Goal: Task Accomplishment & Management: Complete application form

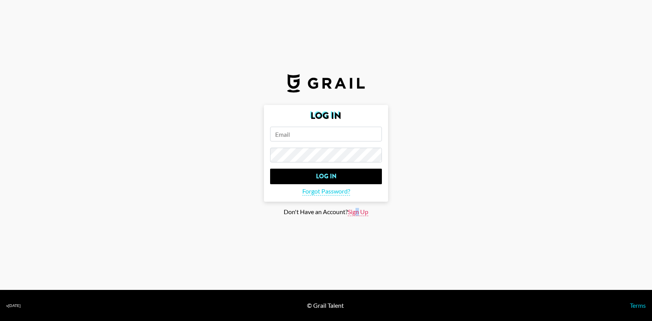
click at [358, 213] on span "Sign Up" at bounding box center [358, 212] width 21 height 8
type input "Sign Up"
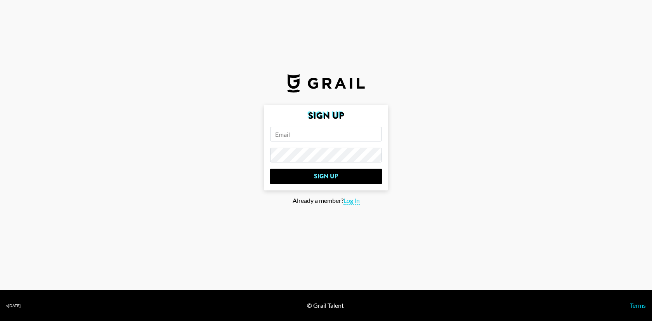
click at [325, 139] on input "email" at bounding box center [326, 134] width 112 height 15
type input "[PERSON_NAME][EMAIL_ADDRESS][PERSON_NAME][DOMAIN_NAME]"
click at [270, 168] on input "Sign Up" at bounding box center [326, 176] width 112 height 16
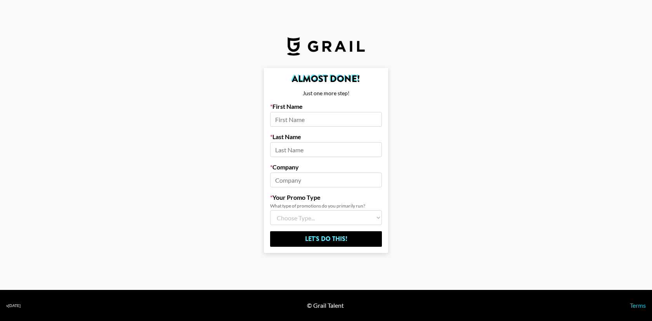
click at [323, 122] on input at bounding box center [326, 119] width 112 height 15
type input "[PERSON_NAME]"
click at [298, 180] on input at bounding box center [326, 179] width 112 height 15
type input "Rise at seven"
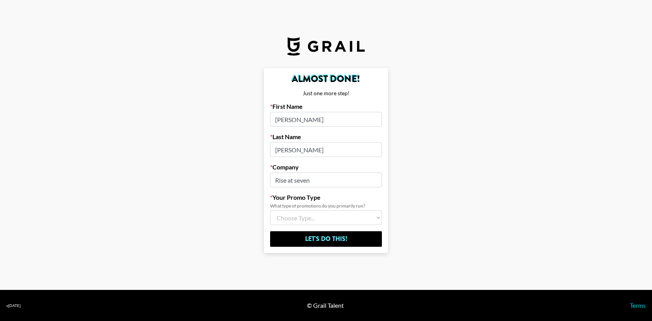
click at [302, 219] on select "Choose Type... Song Promos Brand Promos Both (I work at an Agency)" at bounding box center [326, 217] width 112 height 15
select select "Multi"
click at [270, 210] on select "Choose Type... Song Promos Brand Promos Both (I work at an Agency)" at bounding box center [326, 217] width 112 height 15
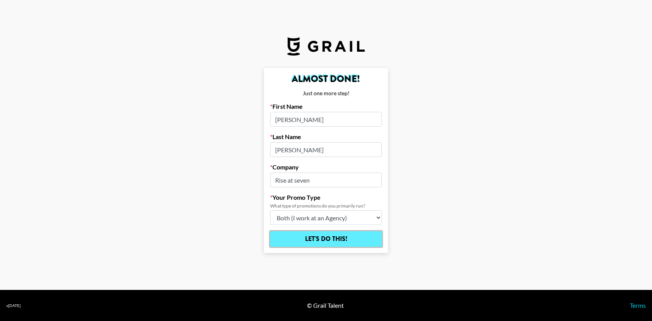
click at [334, 240] on input "Let's Do This!" at bounding box center [326, 239] width 112 height 16
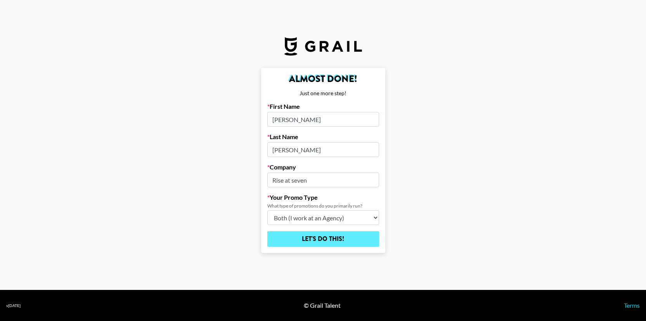
select select "Song"
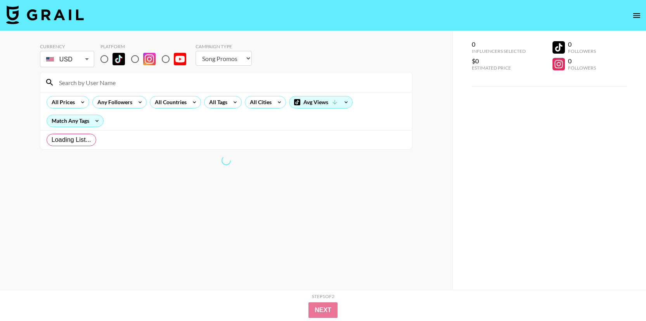
type input "GBP"
radio input "true"
select select "Brand"
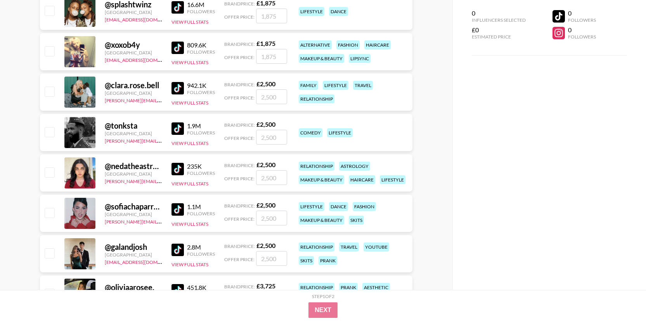
scroll to position [323, 0]
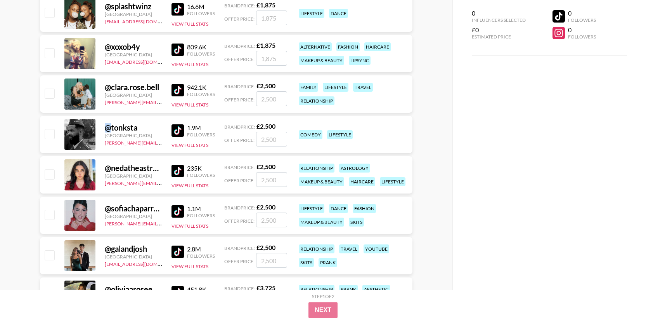
click at [108, 128] on div "@ tonksta" at bounding box center [133, 128] width 57 height 10
click at [123, 126] on div "@ tonksta" at bounding box center [133, 128] width 57 height 10
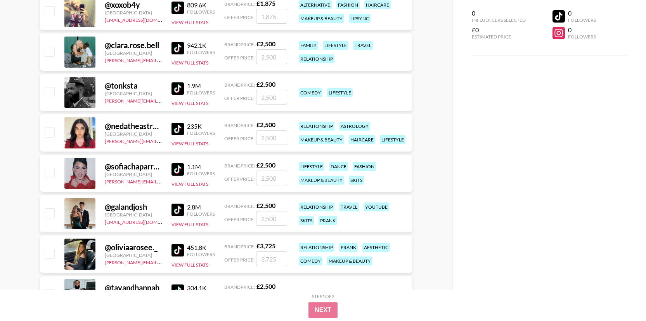
scroll to position [367, 0]
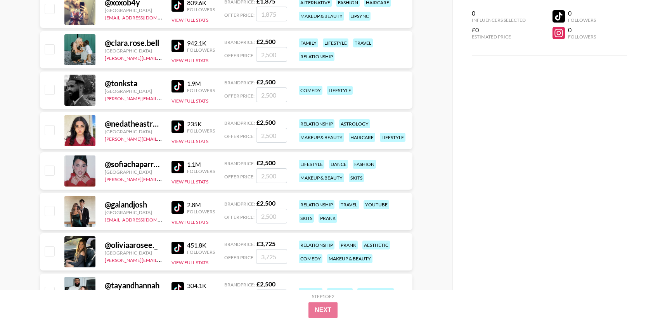
click at [123, 165] on div "@ sofiachaparrorr" at bounding box center [133, 164] width 57 height 10
copy div "@ sofiachaparrorr"
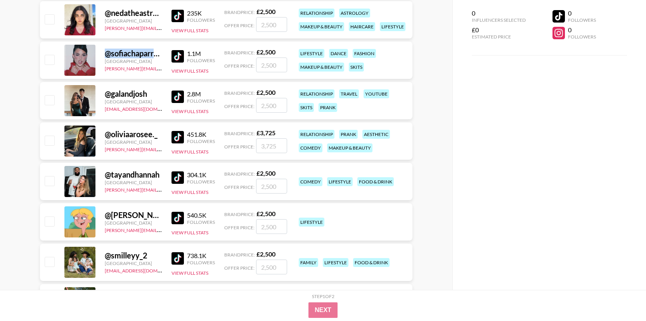
scroll to position [480, 0]
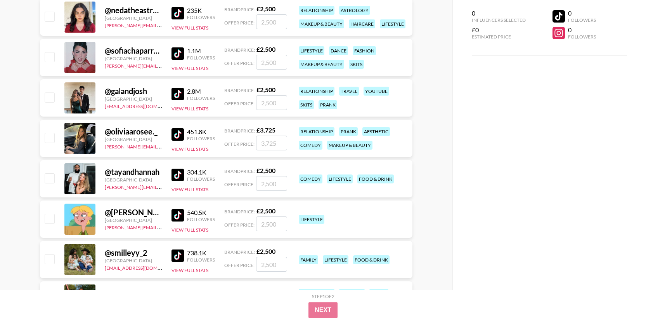
click at [127, 172] on div "@ tayandhannah" at bounding box center [133, 172] width 57 height 10
copy div "@ tayandhannah"
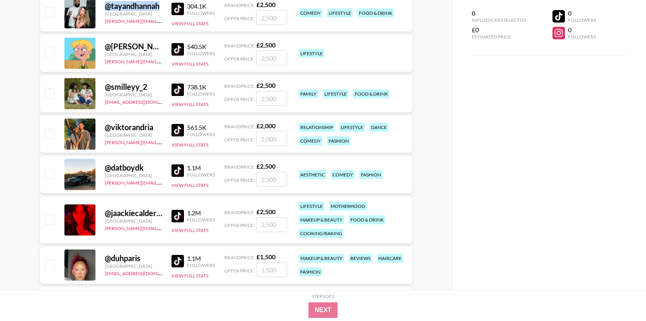
scroll to position [648, 0]
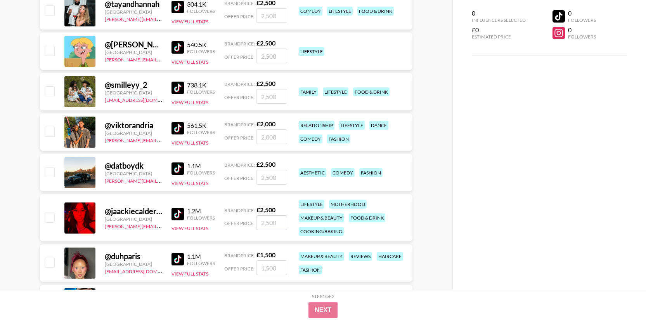
click at [137, 127] on div "@ viktorandria" at bounding box center [133, 125] width 57 height 10
click at [142, 127] on div "@ viktorandria" at bounding box center [133, 125] width 57 height 10
drag, startPoint x: 155, startPoint y: 127, endPoint x: 106, endPoint y: 127, distance: 49.3
click at [106, 127] on div "@ viktorandria" at bounding box center [133, 125] width 57 height 10
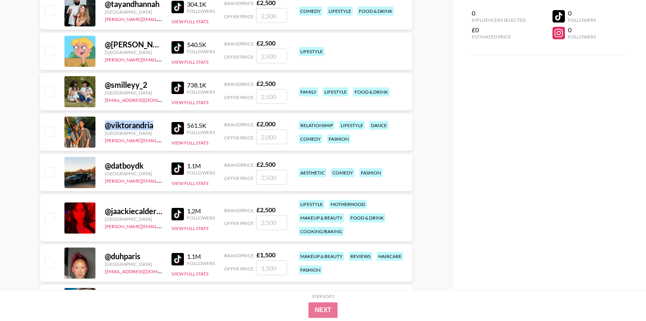
copy div "@ viktorandria"
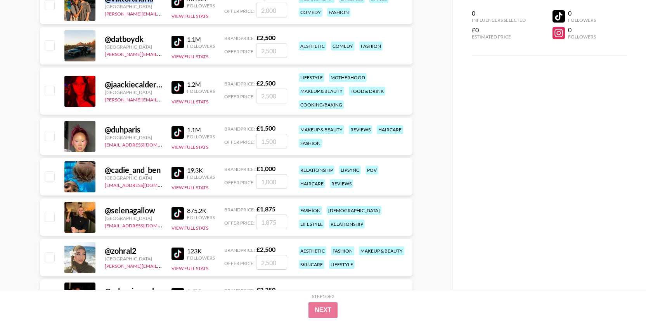
scroll to position [775, 0]
drag, startPoint x: 160, startPoint y: 170, endPoint x: 104, endPoint y: 170, distance: 56.7
click at [104, 170] on div "@ cadie_and_ben [GEOGRAPHIC_DATA] [EMAIL_ADDRESS][DOMAIN_NAME] 19.3K Followers …" at bounding box center [226, 176] width 373 height 37
copy div "@ cadie_and_ben"
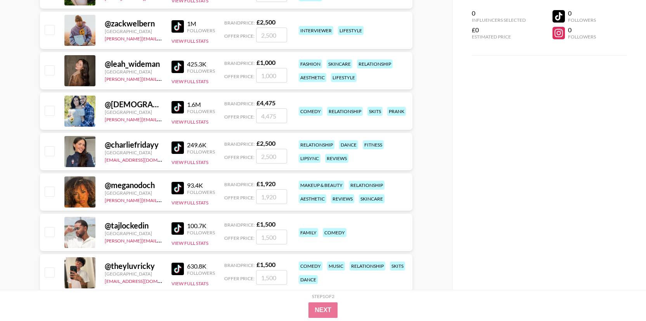
scroll to position [1123, 0]
drag, startPoint x: 159, startPoint y: 146, endPoint x: 104, endPoint y: 146, distance: 54.7
click at [104, 146] on div "@ charliefridayy [GEOGRAPHIC_DATA] [EMAIL_ADDRESS][DOMAIN_NAME] 249.6K Follower…" at bounding box center [226, 150] width 373 height 37
copy div "@ charliefridayy"
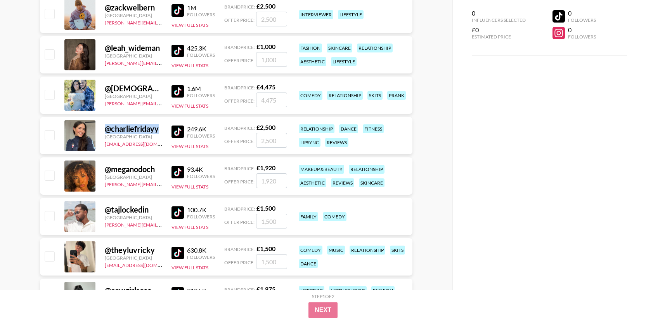
scroll to position [1139, 0]
drag, startPoint x: 157, startPoint y: 170, endPoint x: 102, endPoint y: 170, distance: 55.1
click at [102, 170] on div "@ meganodoch [GEOGRAPHIC_DATA] [PERSON_NAME][EMAIL_ADDRESS][DOMAIN_NAME] 93.4K …" at bounding box center [226, 175] width 373 height 37
copy div "@ meganodoch"
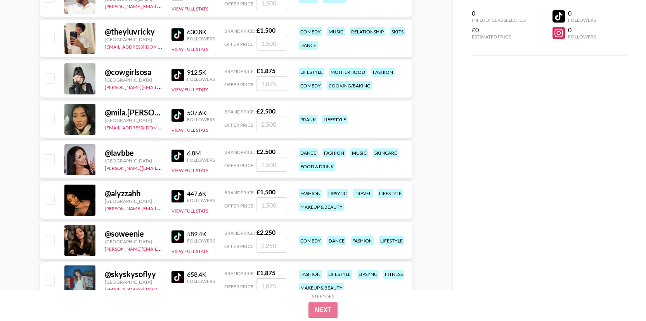
scroll to position [1358, 0]
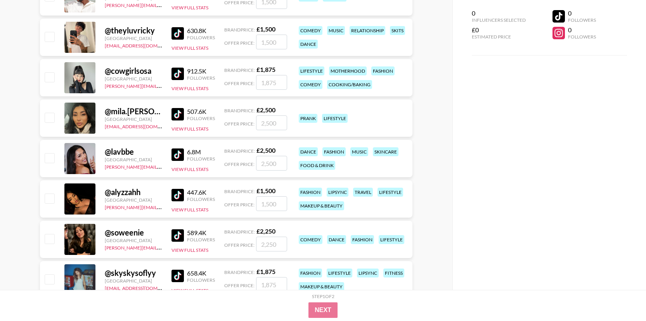
click at [138, 152] on div "@ lavbbe" at bounding box center [133, 152] width 57 height 10
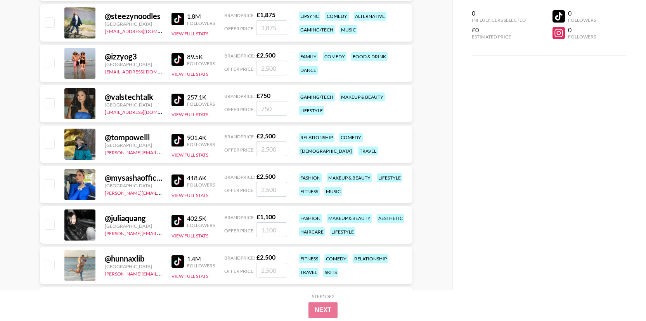
scroll to position [1698, 0]
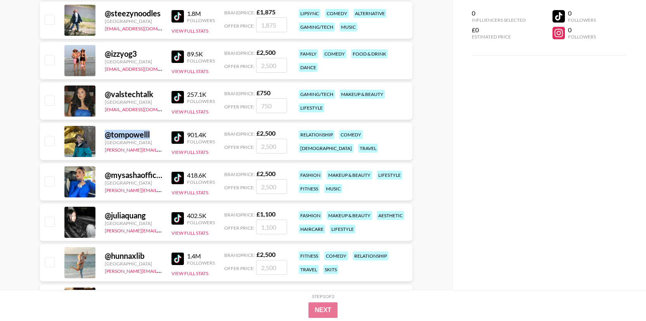
drag, startPoint x: 155, startPoint y: 134, endPoint x: 106, endPoint y: 135, distance: 48.9
click at [106, 135] on div "@ tompowelll" at bounding box center [133, 135] width 57 height 10
copy div "@ tompowelll"
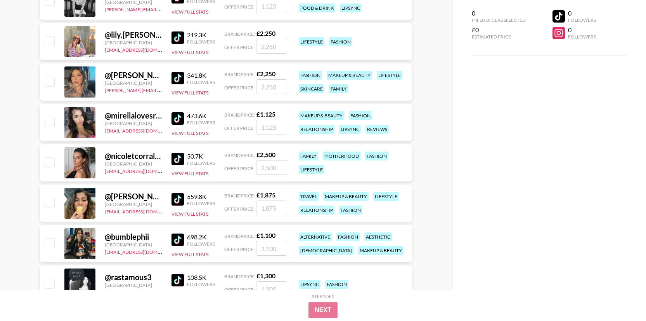
scroll to position [2125, 0]
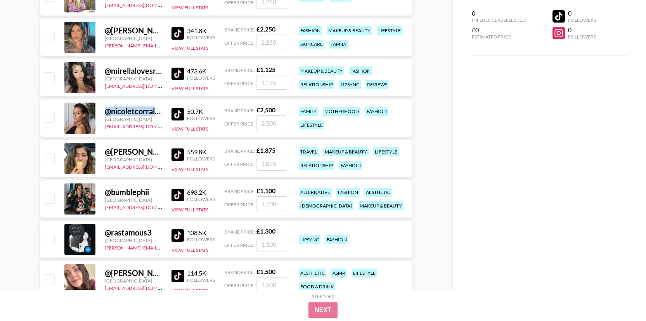
drag, startPoint x: 160, startPoint y: 111, endPoint x: 106, endPoint y: 112, distance: 54.3
click at [106, 112] on div "@ nicoletcorrales" at bounding box center [133, 111] width 57 height 10
copy div "@ nicoletcorrale"
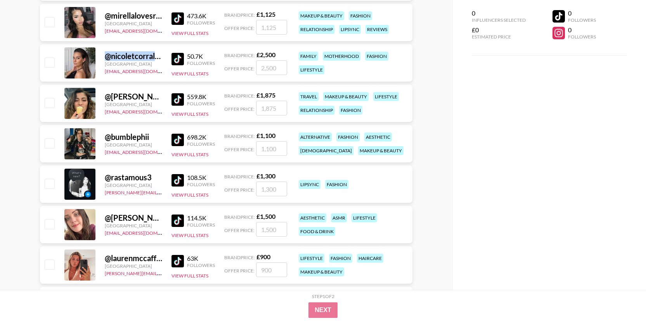
scroll to position [2195, 0]
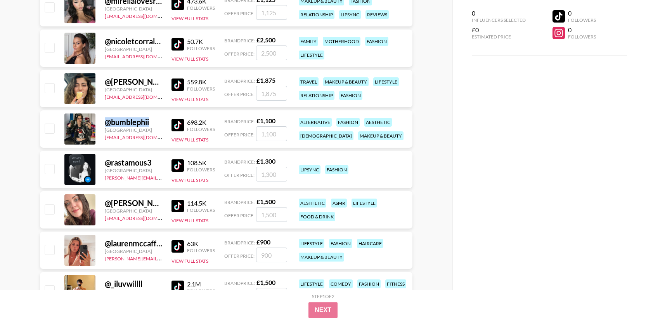
drag, startPoint x: 151, startPoint y: 125, endPoint x: 106, endPoint y: 125, distance: 44.3
click at [106, 125] on div "@ bumblephii" at bounding box center [133, 122] width 57 height 10
copy div "@ bumblephii"
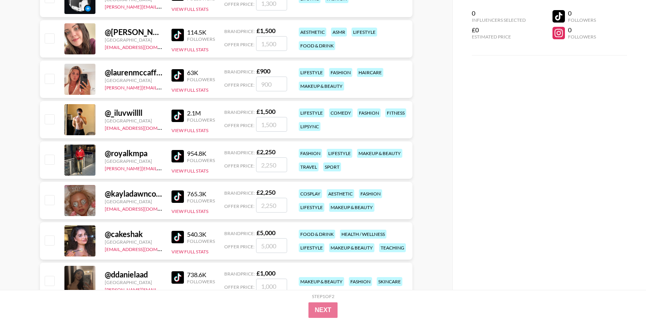
scroll to position [2366, 0]
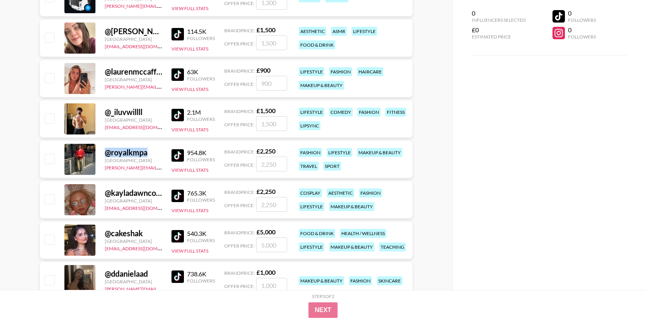
drag, startPoint x: 150, startPoint y: 153, endPoint x: 105, endPoint y: 153, distance: 44.6
click at [105, 153] on div "@ royalkmpa" at bounding box center [133, 153] width 57 height 10
copy div "@ royalkmpa"
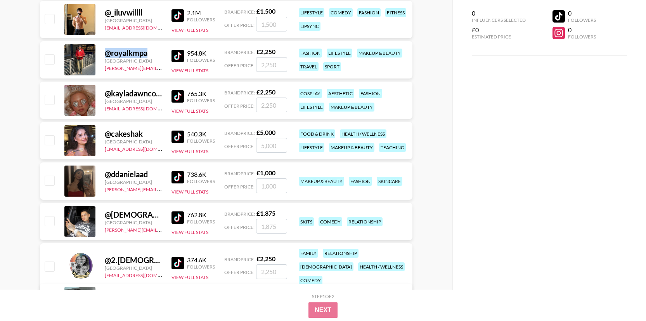
scroll to position [2467, 0]
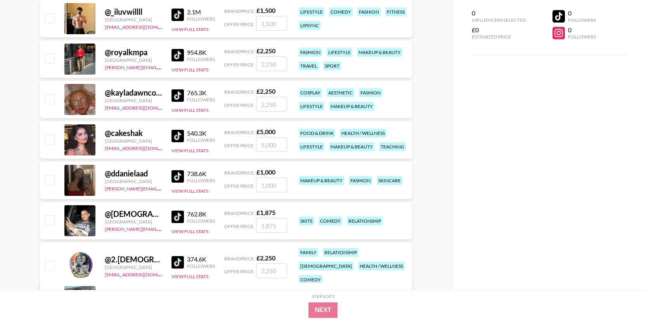
click at [143, 135] on div "@ cakeshak" at bounding box center [133, 133] width 57 height 10
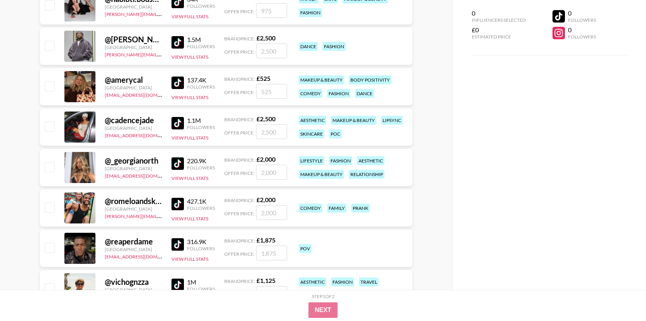
scroll to position [2811, 0]
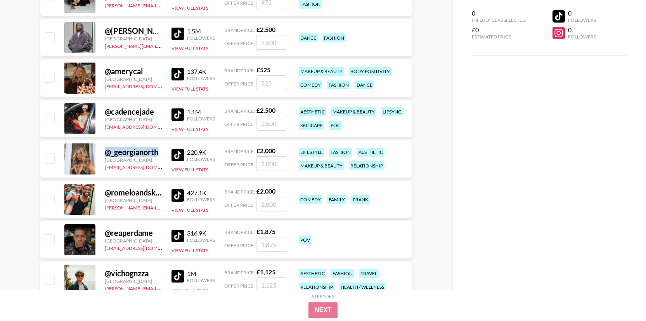
drag, startPoint x: 159, startPoint y: 153, endPoint x: 106, endPoint y: 154, distance: 52.4
click at [106, 154] on div "@ _georgianorth" at bounding box center [133, 152] width 57 height 10
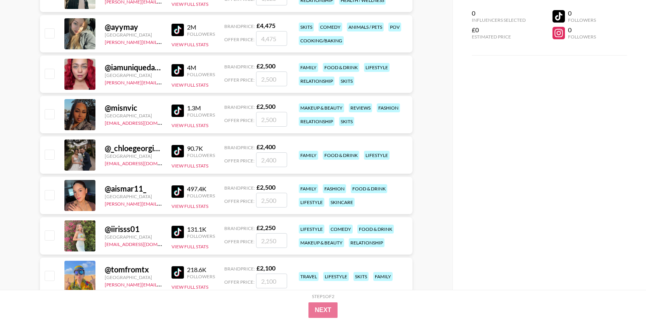
scroll to position [3107, 0]
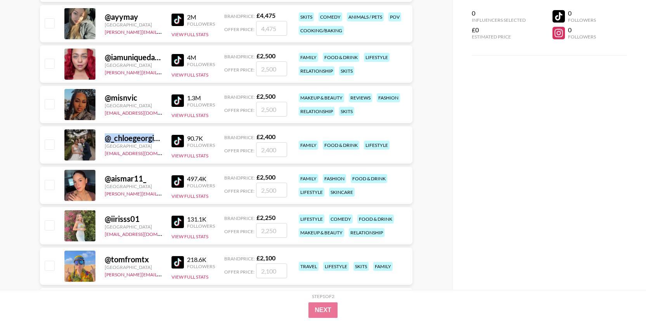
drag, startPoint x: 105, startPoint y: 141, endPoint x: 163, endPoint y: 137, distance: 57.9
click at [163, 137] on div "@ _chloegeorgina_ [GEOGRAPHIC_DATA] [EMAIL_ADDRESS][DOMAIN_NAME] 90.7K Follower…" at bounding box center [226, 144] width 373 height 37
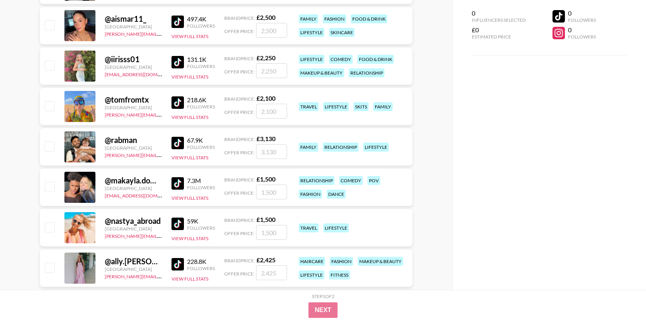
scroll to position [3268, 0]
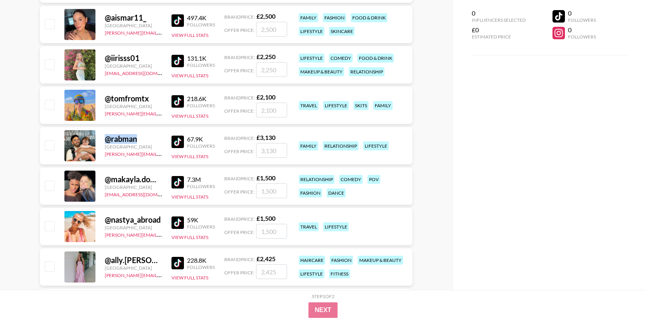
drag, startPoint x: 140, startPoint y: 139, endPoint x: 106, endPoint y: 139, distance: 34.2
click at [106, 139] on div "@ rabman" at bounding box center [133, 139] width 57 height 10
click at [120, 139] on div "@ rabman" at bounding box center [133, 139] width 57 height 10
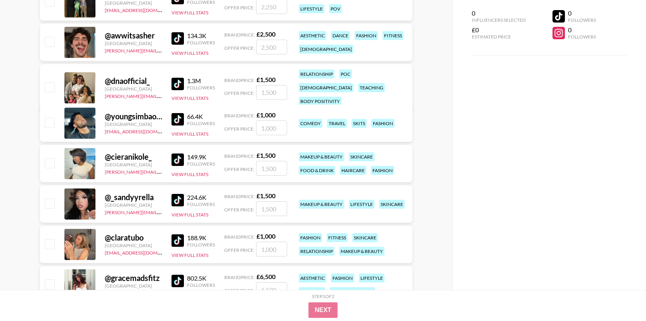
scroll to position [3857, 0]
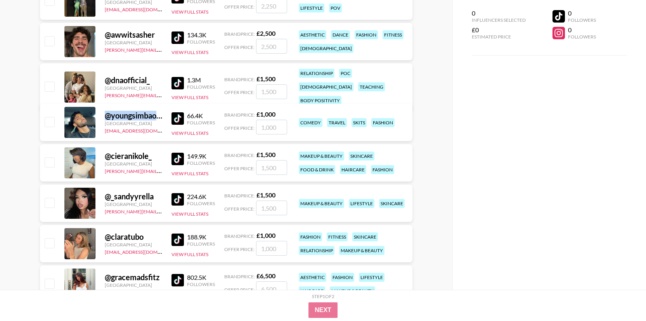
drag, startPoint x: 106, startPoint y: 117, endPoint x: 156, endPoint y: 116, distance: 49.7
click at [156, 116] on div "@ youngsimbaofficial" at bounding box center [133, 116] width 57 height 10
click at [139, 115] on div "@ youngsimbaofficial" at bounding box center [133, 116] width 57 height 10
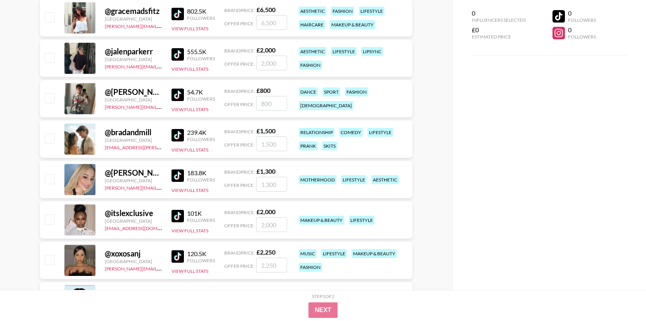
scroll to position [4124, 0]
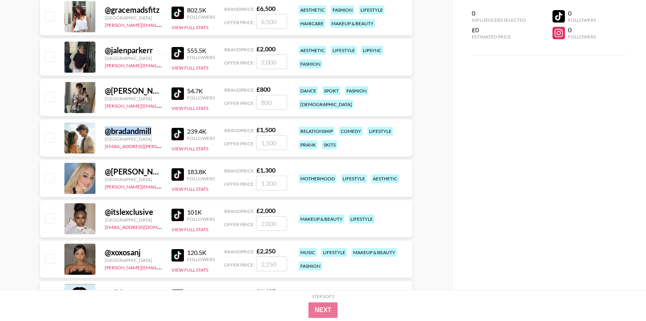
drag, startPoint x: 155, startPoint y: 133, endPoint x: 106, endPoint y: 132, distance: 48.9
click at [106, 132] on div "@ bradandmill" at bounding box center [133, 131] width 57 height 10
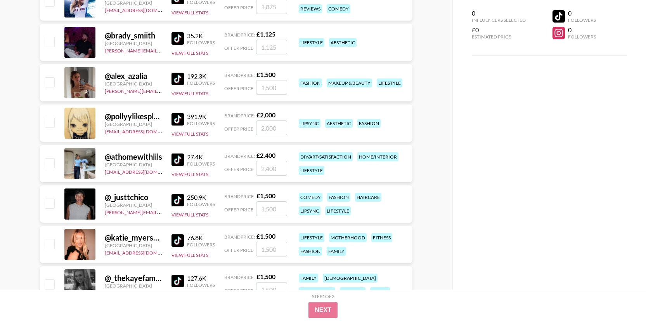
scroll to position [5241, 0]
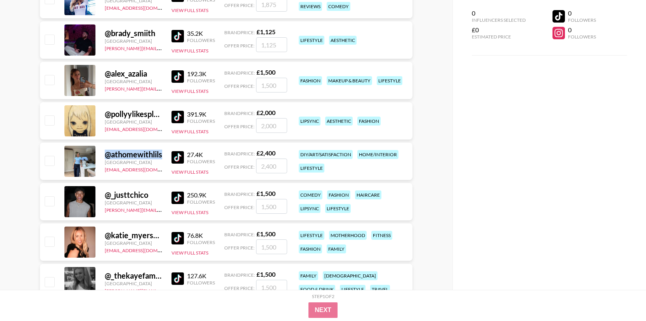
drag, startPoint x: 105, startPoint y: 154, endPoint x: 166, endPoint y: 151, distance: 60.7
click at [166, 151] on div "@ athomewithlils [GEOGRAPHIC_DATA] [EMAIL_ADDRESS][DOMAIN_NAME] 27.4K Followers…" at bounding box center [226, 160] width 373 height 37
click at [133, 152] on div "@ athomewithlils" at bounding box center [133, 154] width 57 height 10
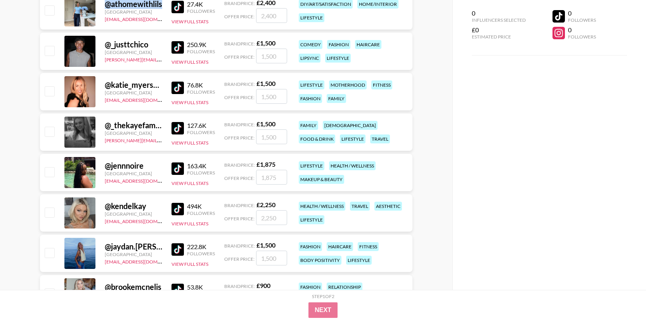
scroll to position [5392, 0]
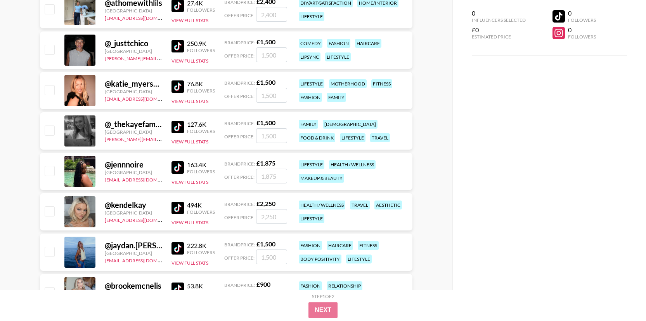
click at [142, 125] on div "@ _thekayefamily" at bounding box center [133, 124] width 57 height 10
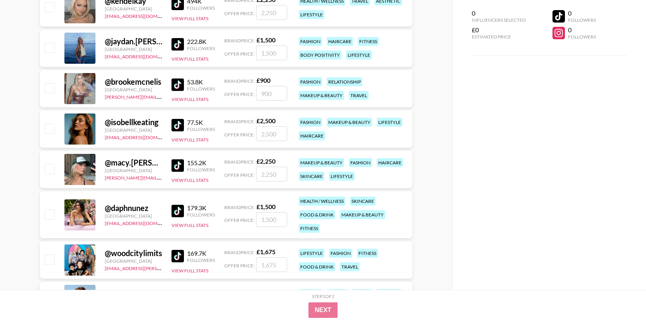
scroll to position [5597, 0]
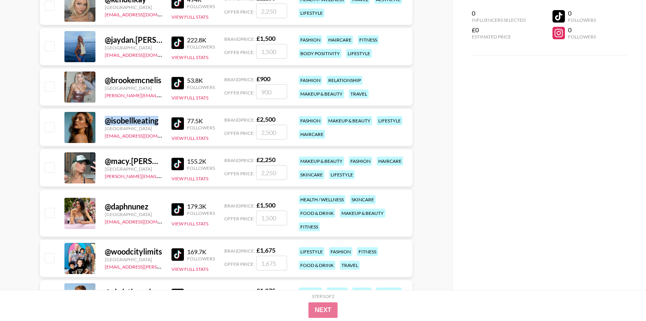
drag, startPoint x: 102, startPoint y: 123, endPoint x: 159, endPoint y: 120, distance: 56.8
click at [159, 120] on div "@ isobellkeating [GEOGRAPHIC_DATA] [EMAIL_ADDRESS][DOMAIN_NAME] 77.5K Followers…" at bounding box center [226, 127] width 373 height 37
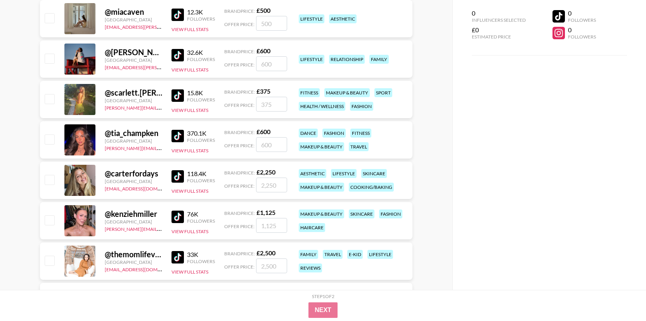
scroll to position [7725, 0]
